Goal: Task Accomplishment & Management: Use online tool/utility

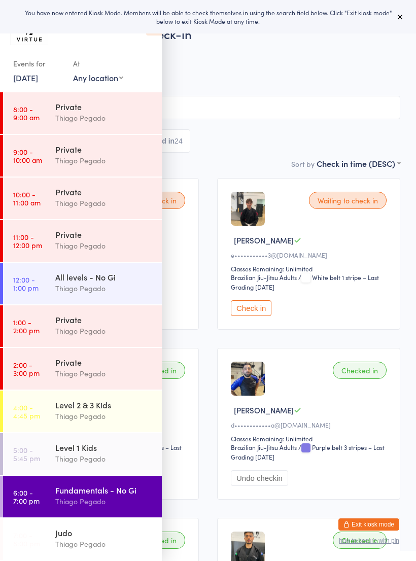
scroll to position [128, 0]
click at [126, 537] on div "Judo" at bounding box center [104, 532] width 98 height 11
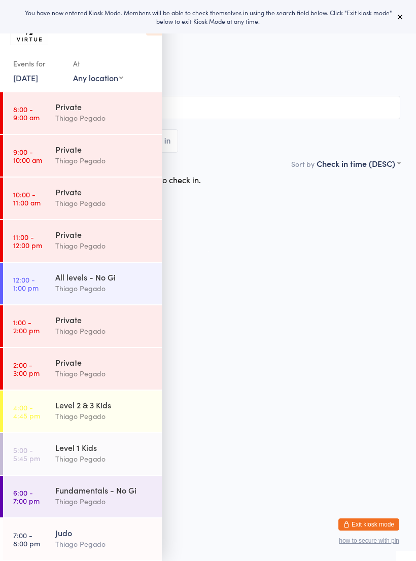
click at [401, 20] on icon at bounding box center [400, 17] width 8 height 8
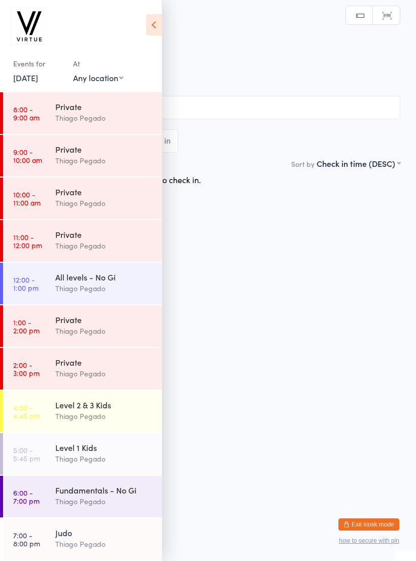
click at [152, 30] on icon at bounding box center [154, 24] width 16 height 21
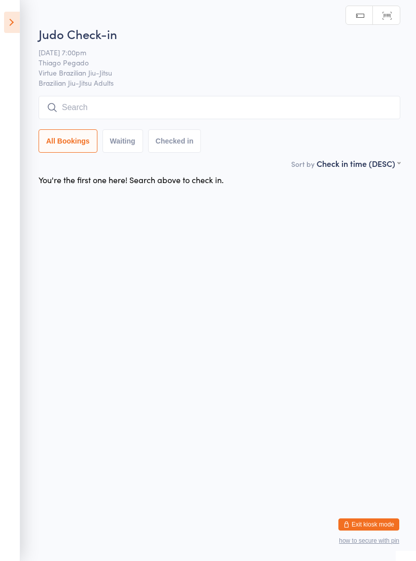
click at [218, 103] on input "search" at bounding box center [220, 107] width 362 height 23
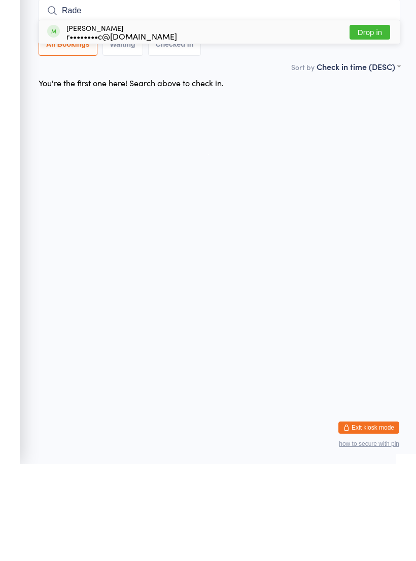
type input "Rade"
click at [268, 117] on div "[PERSON_NAME] r••••••••c@[DOMAIN_NAME] Drop in" at bounding box center [219, 128] width 361 height 23
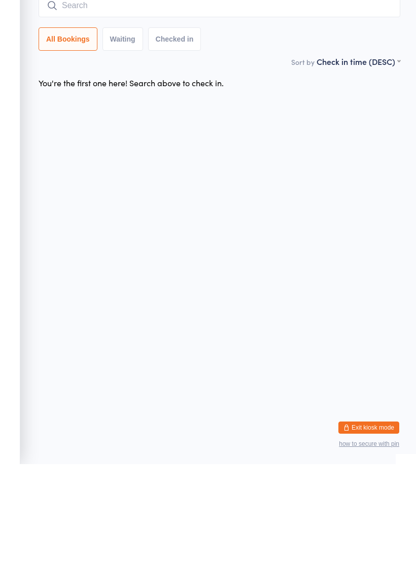
click at [268, 91] on input "search" at bounding box center [220, 102] width 362 height 23
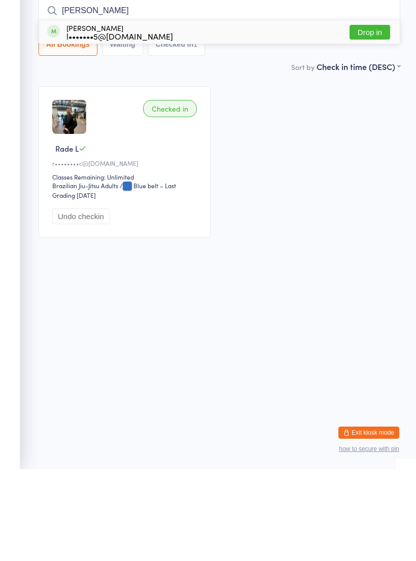
type input "[PERSON_NAME]"
click at [263, 112] on div "[PERSON_NAME] l•••••••5@[DOMAIN_NAME] Drop in" at bounding box center [219, 123] width 361 height 23
